Goal: Task Accomplishment & Management: Use online tool/utility

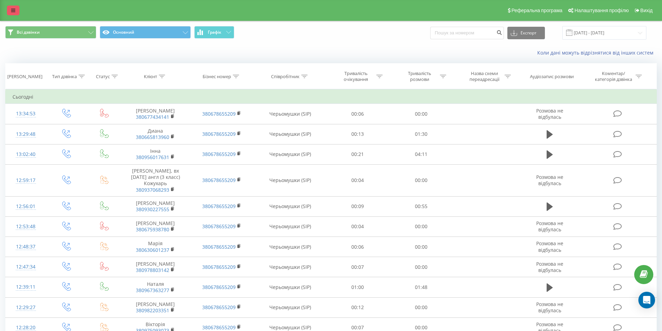
click at [15, 10] on icon at bounding box center [13, 10] width 4 height 5
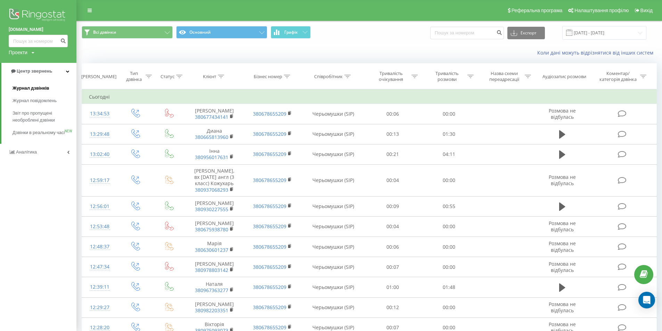
click at [43, 91] on span "Журнал дзвінків" at bounding box center [31, 88] width 37 height 7
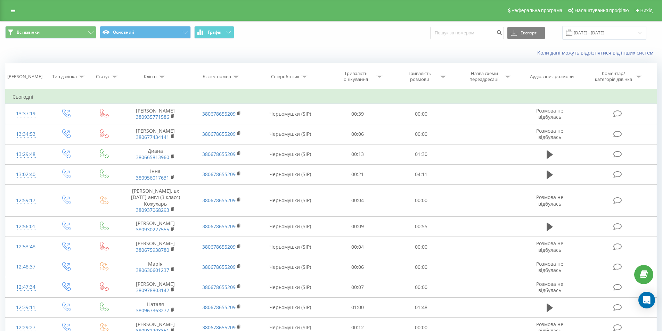
click at [155, 48] on div "Коли дані можуть відрізнятися вiд інших систем" at bounding box center [331, 53] width 662 height 17
